Goal: Ask a question: Seek information or help from site administrators or community

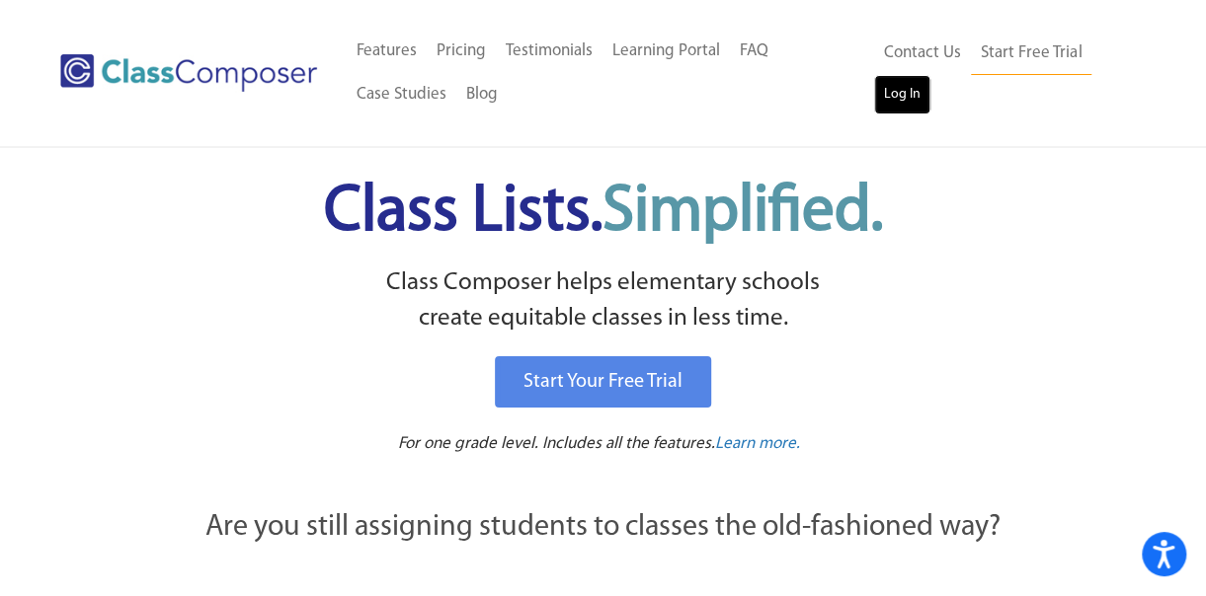
click at [895, 89] on link "Log In" at bounding box center [902, 94] width 56 height 39
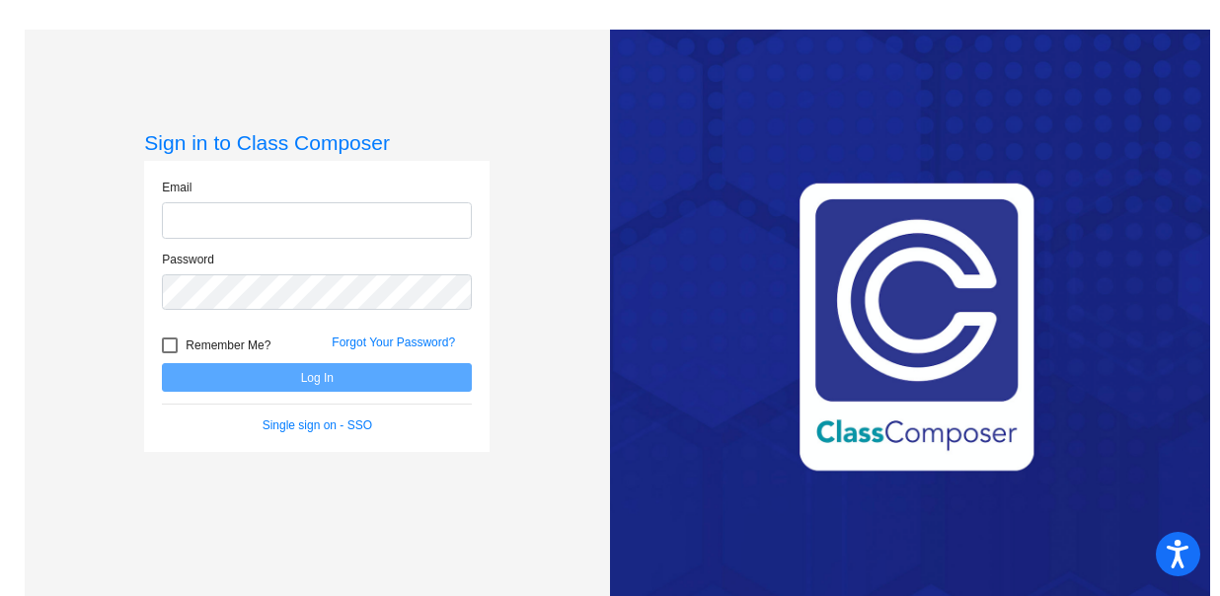
type input "rbachmuth@lcusd.net"
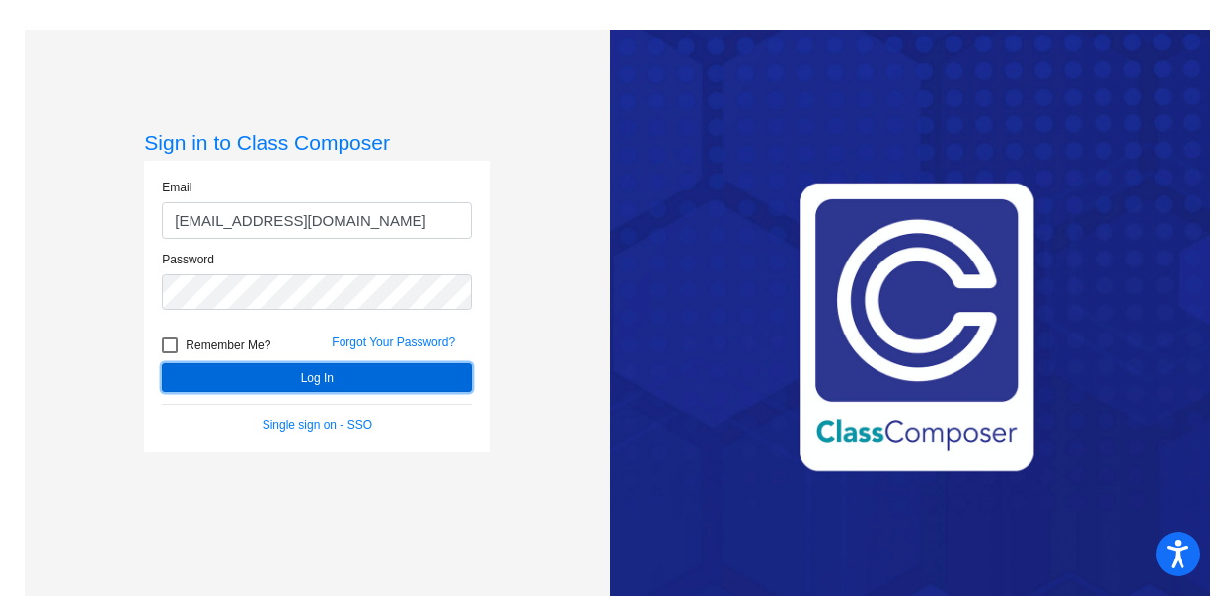
click at [320, 380] on button "Log In" at bounding box center [317, 377] width 310 height 29
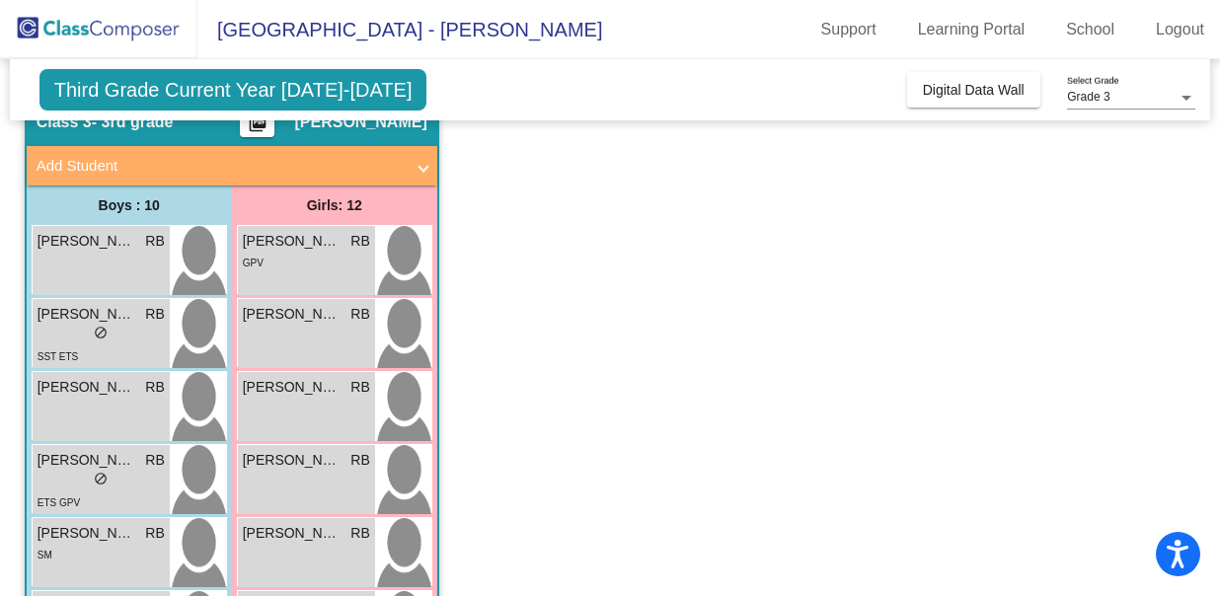
scroll to position [117, 0]
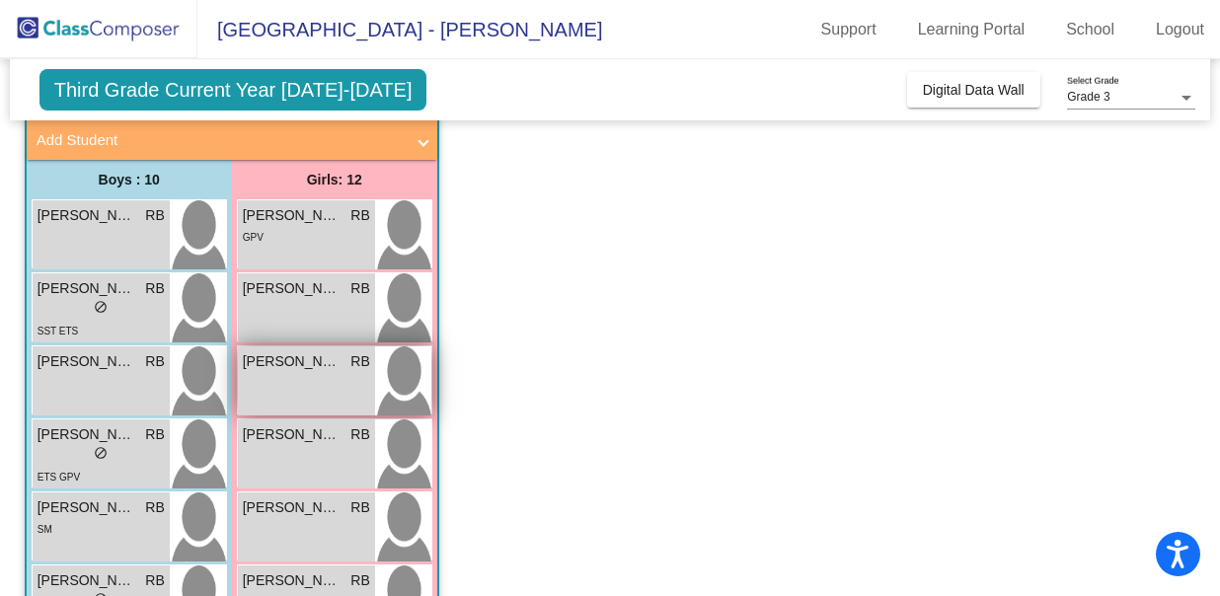
click at [328, 374] on div "Avni Herzikoff-Cornell RB lock do_not_disturb_alt" at bounding box center [306, 381] width 137 height 69
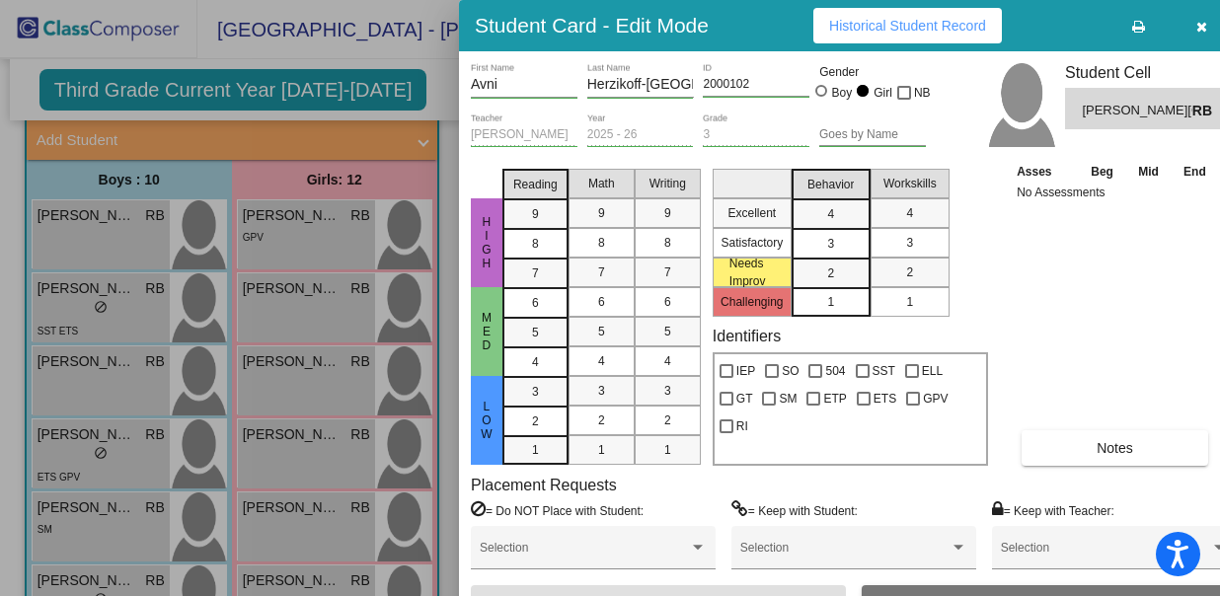
click at [1134, 25] on icon at bounding box center [1138, 27] width 13 height 14
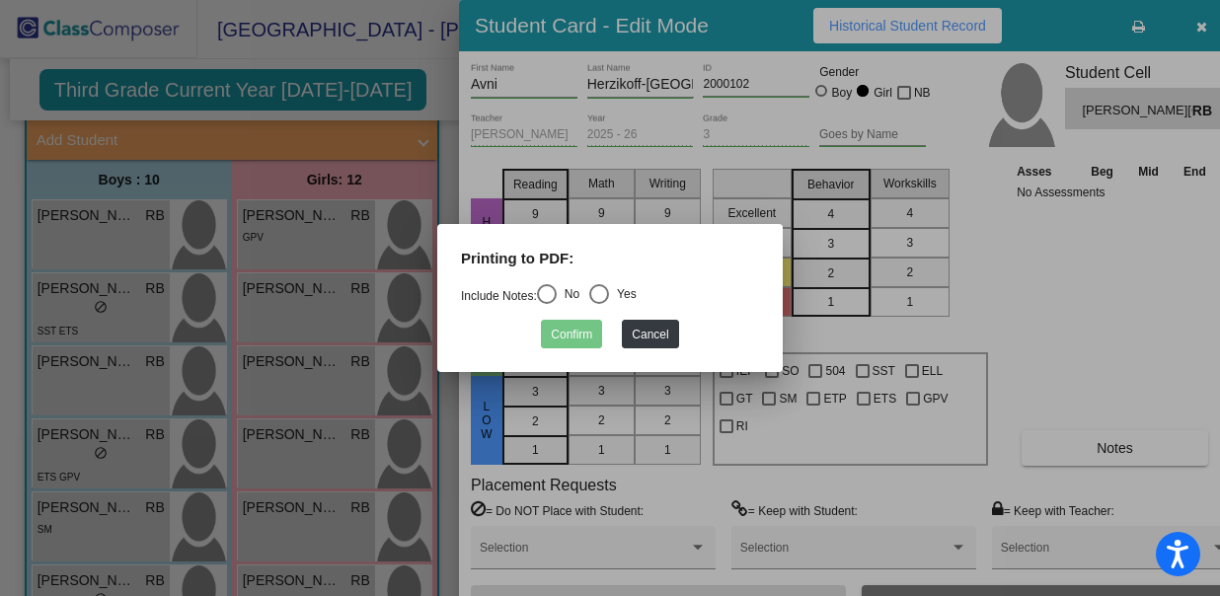
click at [608, 290] on div "Select an option" at bounding box center [599, 294] width 20 height 20
click at [599, 304] on input "Yes" at bounding box center [598, 304] width 1 height 1
radio input "true"
click at [574, 333] on button "Confirm" at bounding box center [571, 334] width 61 height 29
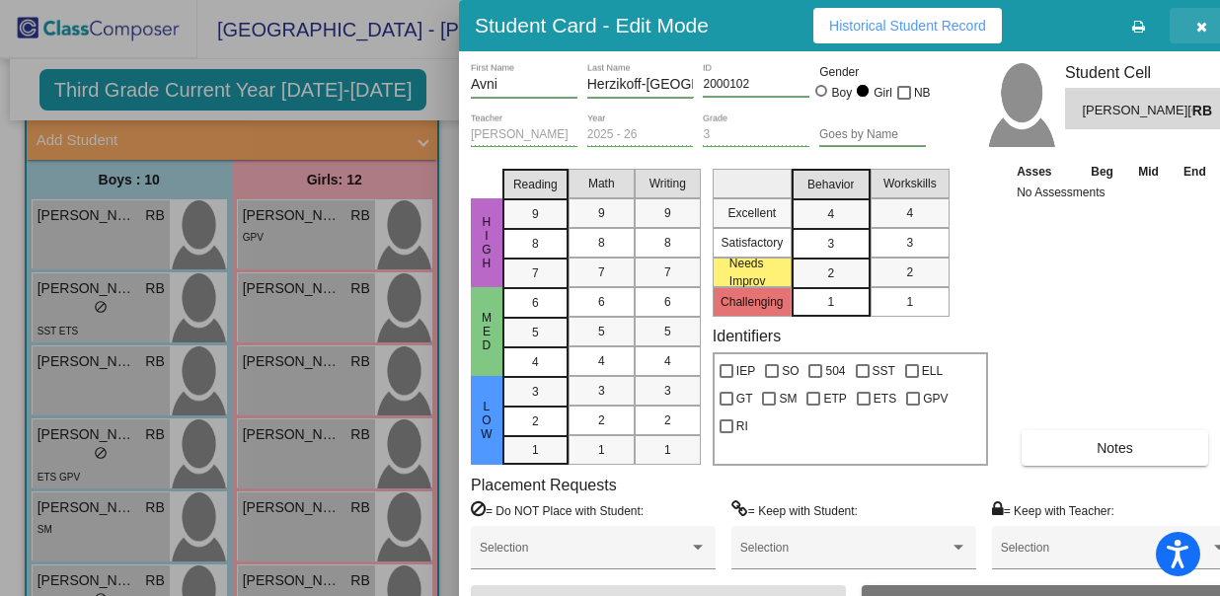
click at [1191, 23] on button "button" at bounding box center [1201, 26] width 63 height 36
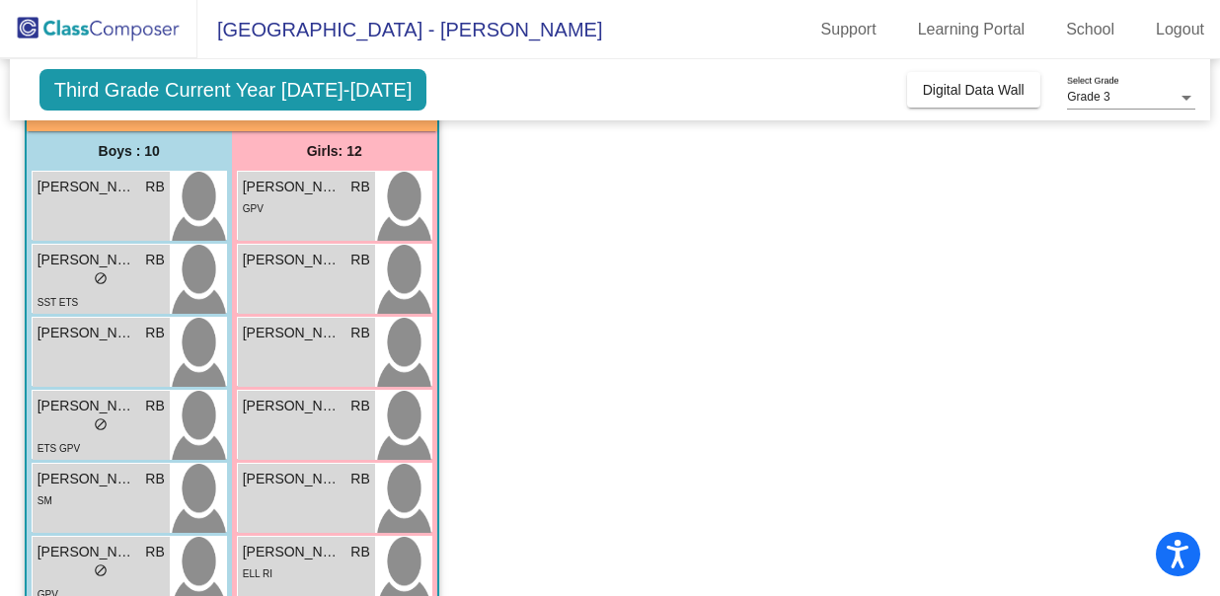
scroll to position [141, 0]
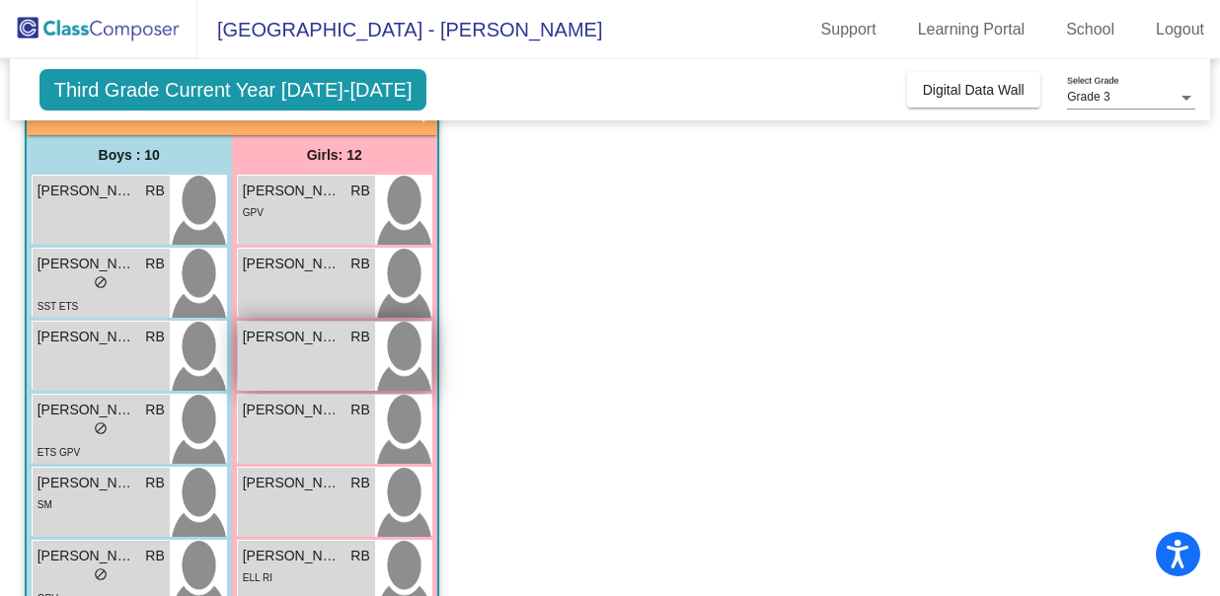
click at [318, 360] on div "Avni Herzikoff-Cornell RB lock do_not_disturb_alt" at bounding box center [306, 356] width 137 height 69
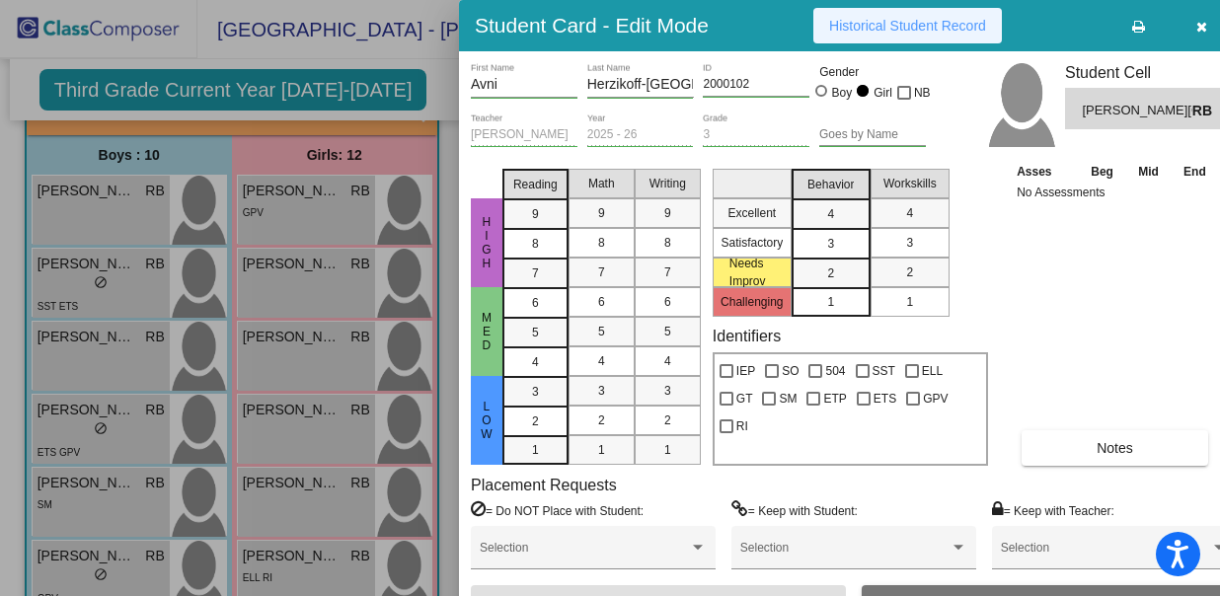
click at [948, 18] on span "Historical Student Record" at bounding box center [907, 26] width 157 height 16
click at [164, 27] on div at bounding box center [610, 298] width 1220 height 596
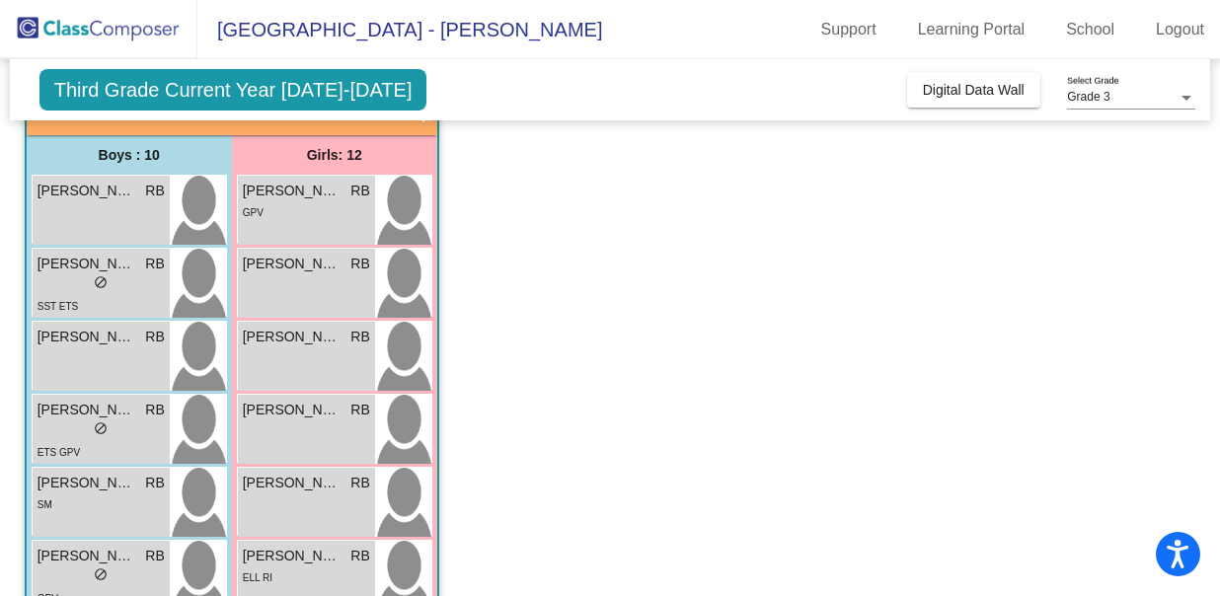
click at [1182, 99] on div at bounding box center [1187, 98] width 10 height 5
click at [1182, 99] on span "Grade 3" at bounding box center [1131, 98] width 128 height 36
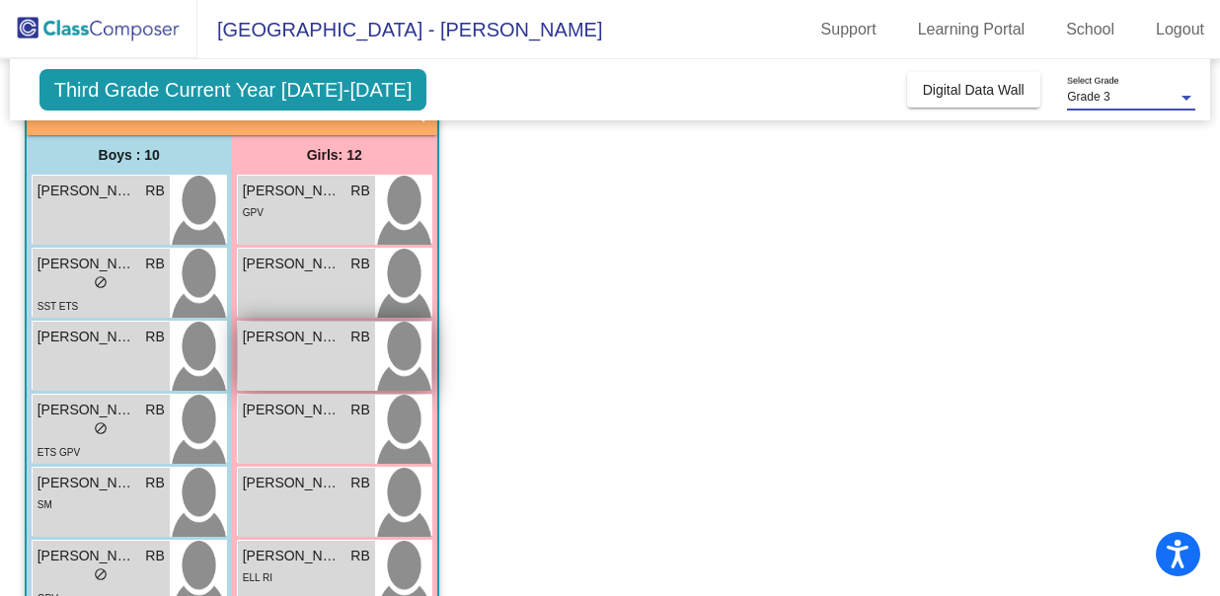
click at [395, 336] on img at bounding box center [403, 356] width 56 height 69
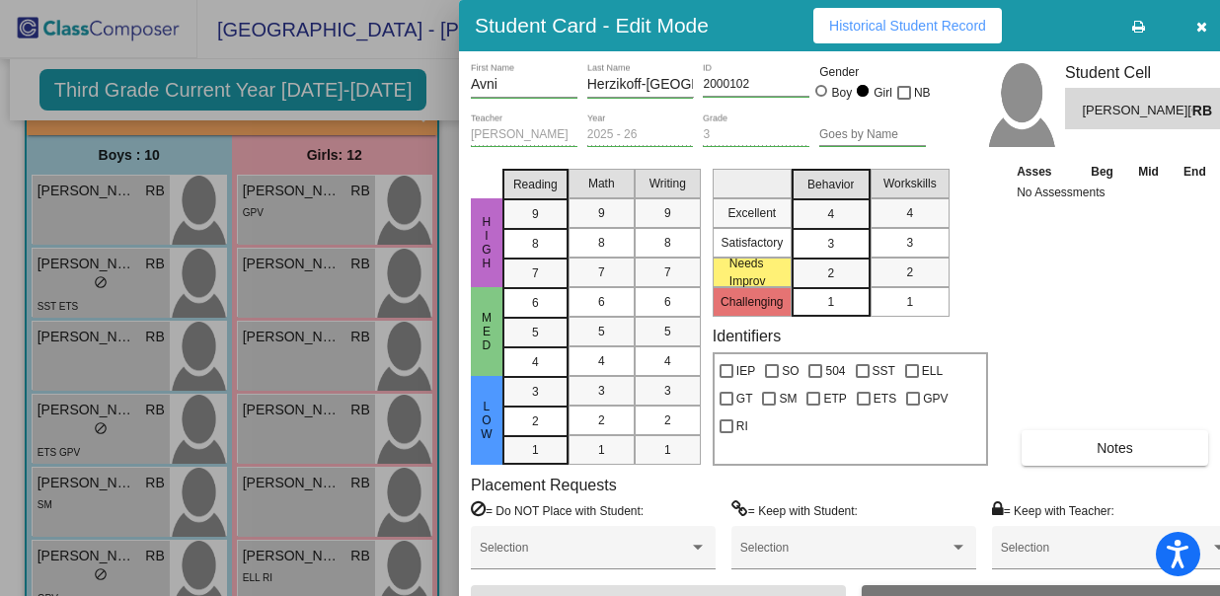
click at [359, 100] on div at bounding box center [610, 298] width 1220 height 596
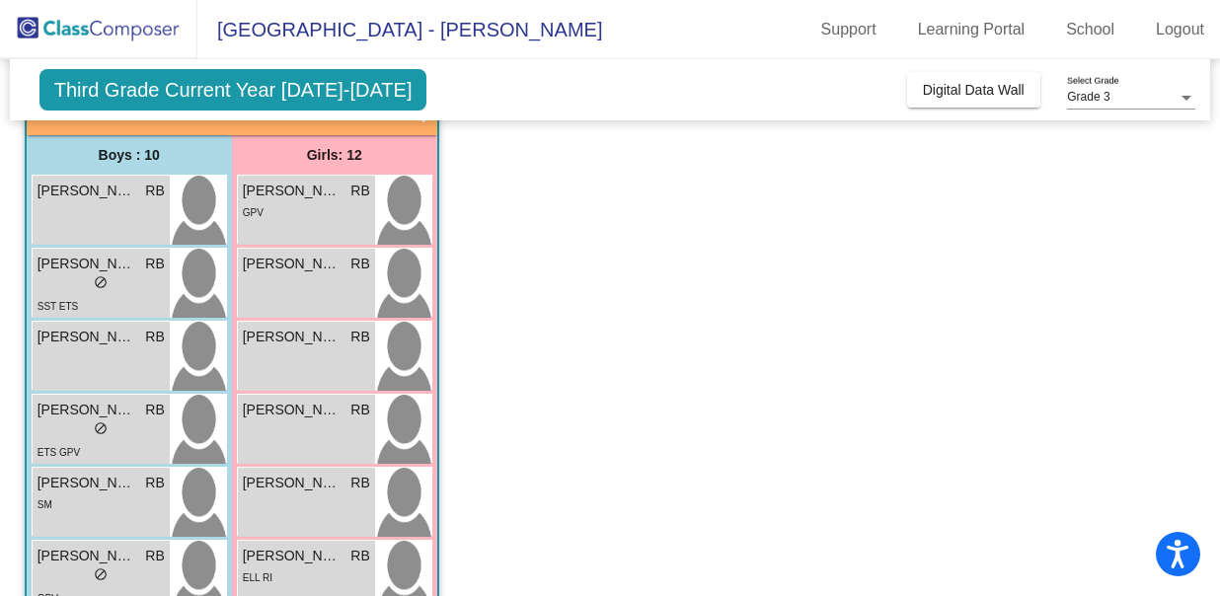
click at [359, 95] on span "Third Grade Current Year 2025-2026" at bounding box center [233, 89] width 388 height 41
click at [274, 94] on span "Third Grade Current Year 2025-2026" at bounding box center [233, 89] width 388 height 41
click at [1084, 90] on div "Grade 3 Select Grade" at bounding box center [1131, 93] width 128 height 34
click at [1114, 92] on span "Grade 3" at bounding box center [1131, 98] width 128 height 36
click at [1187, 96] on div at bounding box center [1187, 98] width 10 height 5
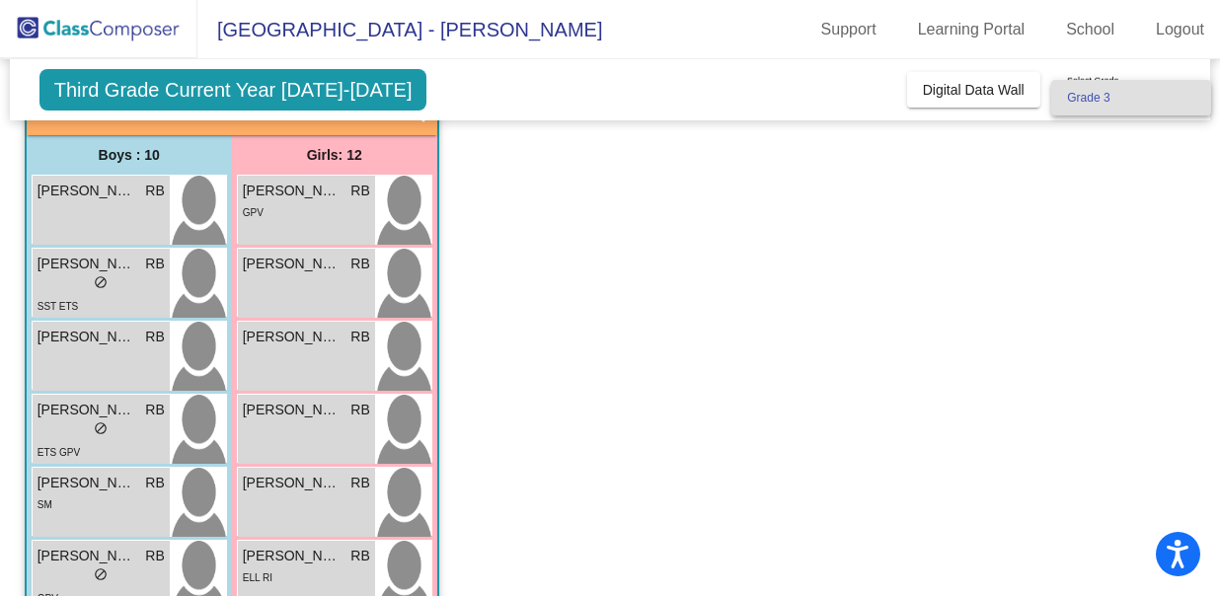
click at [1187, 95] on span "Grade 3" at bounding box center [1131, 98] width 128 height 36
click at [342, 100] on span "Third Grade Current Year 2025-2026" at bounding box center [233, 89] width 388 height 41
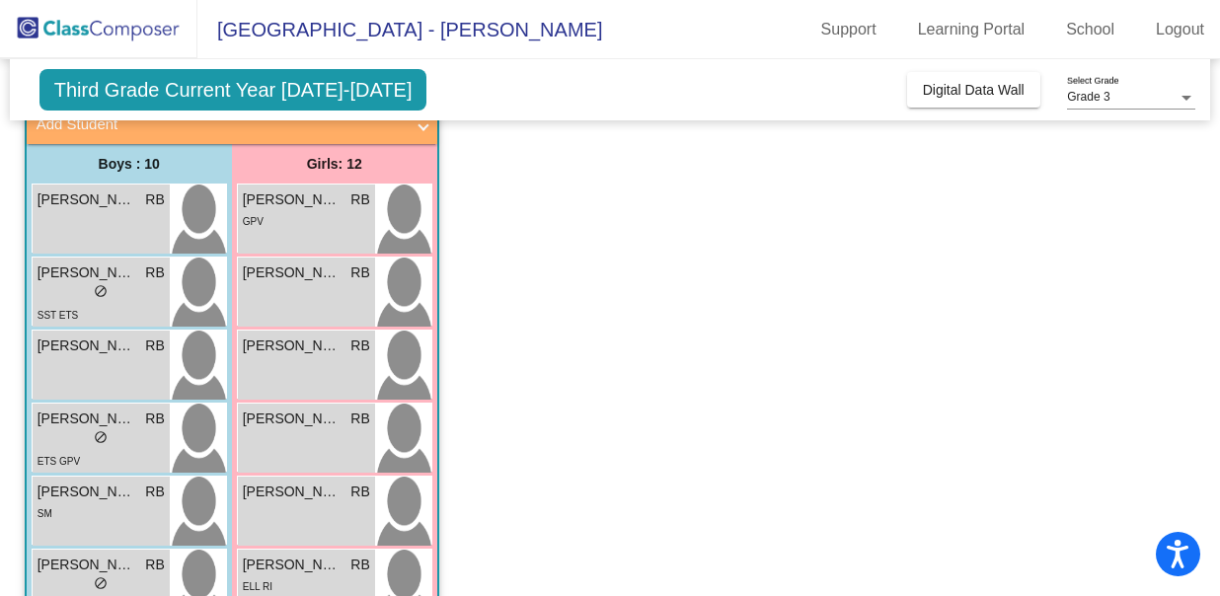
scroll to position [120, 0]
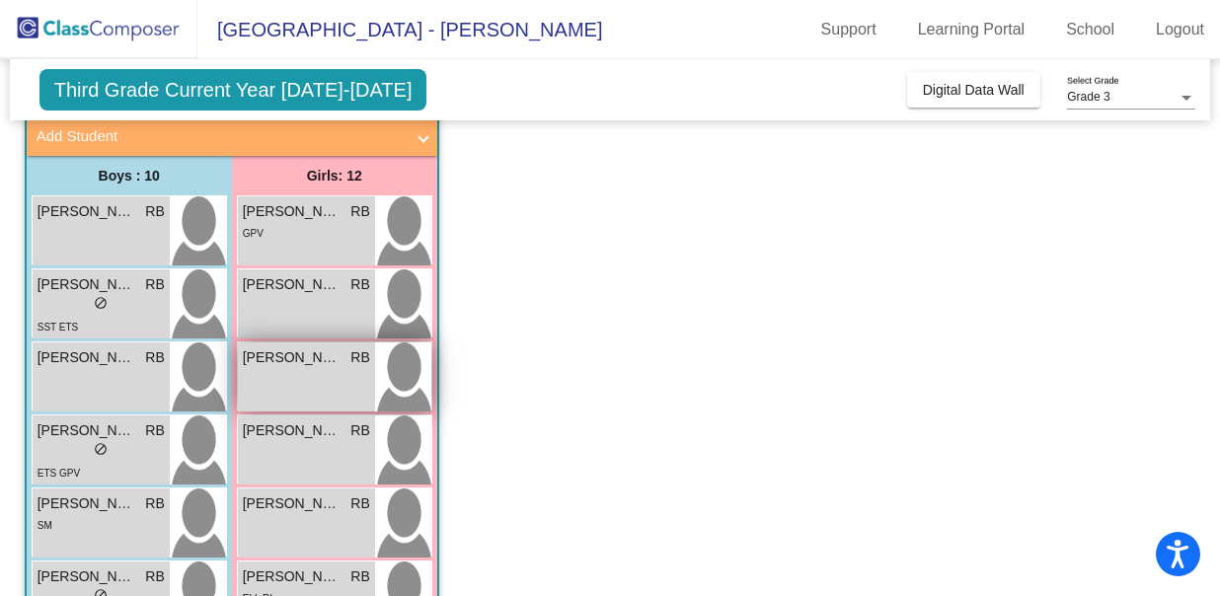
click at [303, 375] on div "Avni Herzikoff-Cornell RB lock do_not_disturb_alt" at bounding box center [306, 377] width 137 height 69
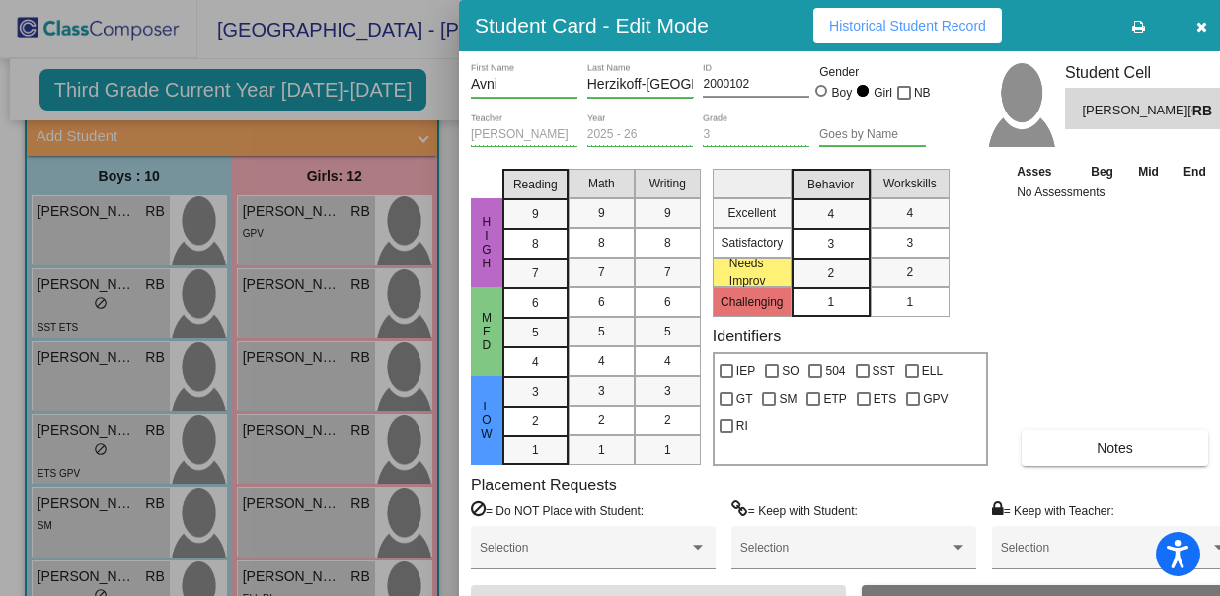
click at [257, 32] on div at bounding box center [610, 298] width 1220 height 596
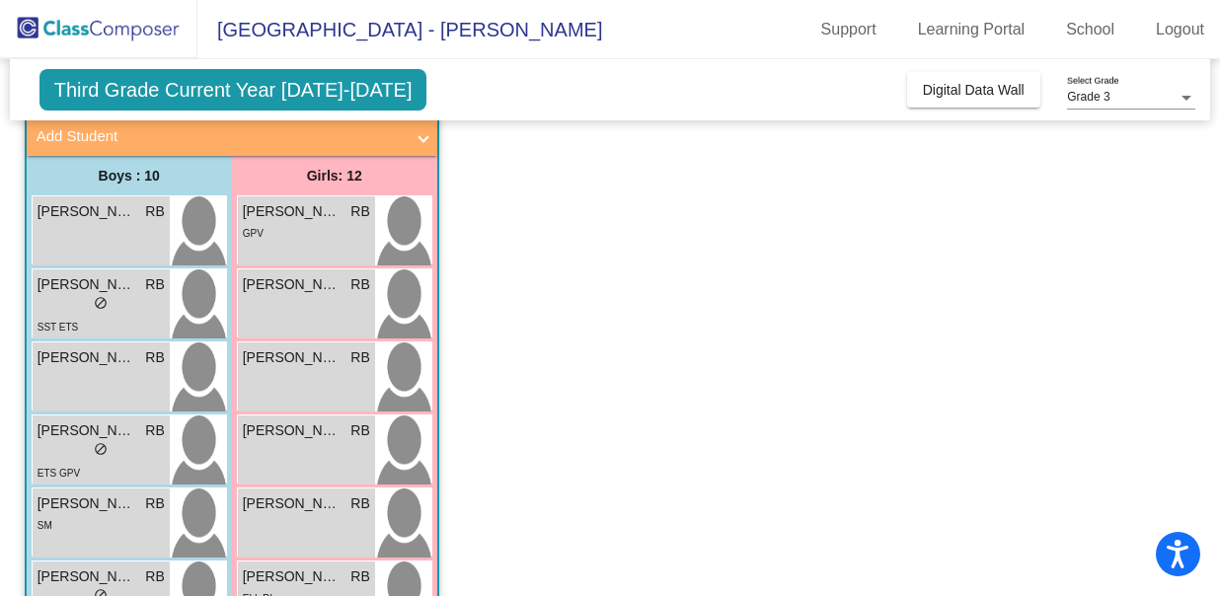
click at [265, 33] on span "Paradise Canyon Elementary - Rachel" at bounding box center [399, 30] width 405 height 32
drag, startPoint x: 265, startPoint y: 33, endPoint x: 312, endPoint y: 22, distance: 48.6
click at [268, 33] on span "Paradise Canyon Elementary - Rachel" at bounding box center [399, 30] width 405 height 32
click at [338, 30] on span "Paradise Canyon Elementary - Rachel" at bounding box center [399, 30] width 405 height 32
click at [150, 37] on img at bounding box center [98, 29] width 197 height 58
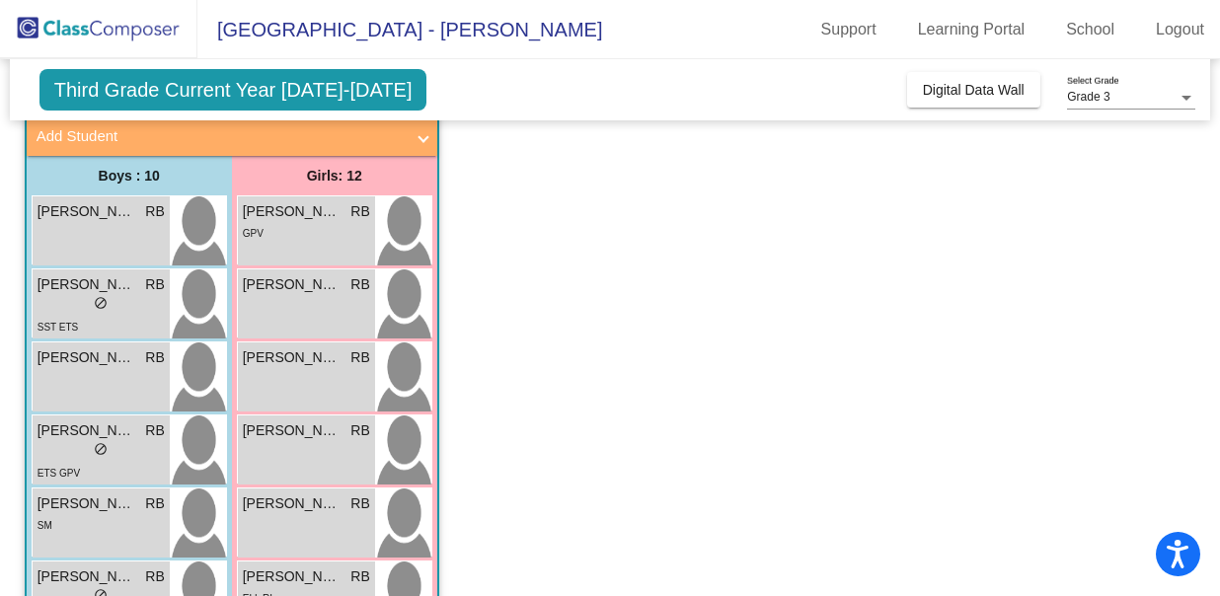
click at [148, 37] on img at bounding box center [98, 29] width 197 height 58
click at [147, 30] on img at bounding box center [98, 29] width 197 height 58
click at [27, 24] on img at bounding box center [98, 29] width 197 height 58
click at [852, 26] on link "Support" at bounding box center [849, 30] width 87 height 32
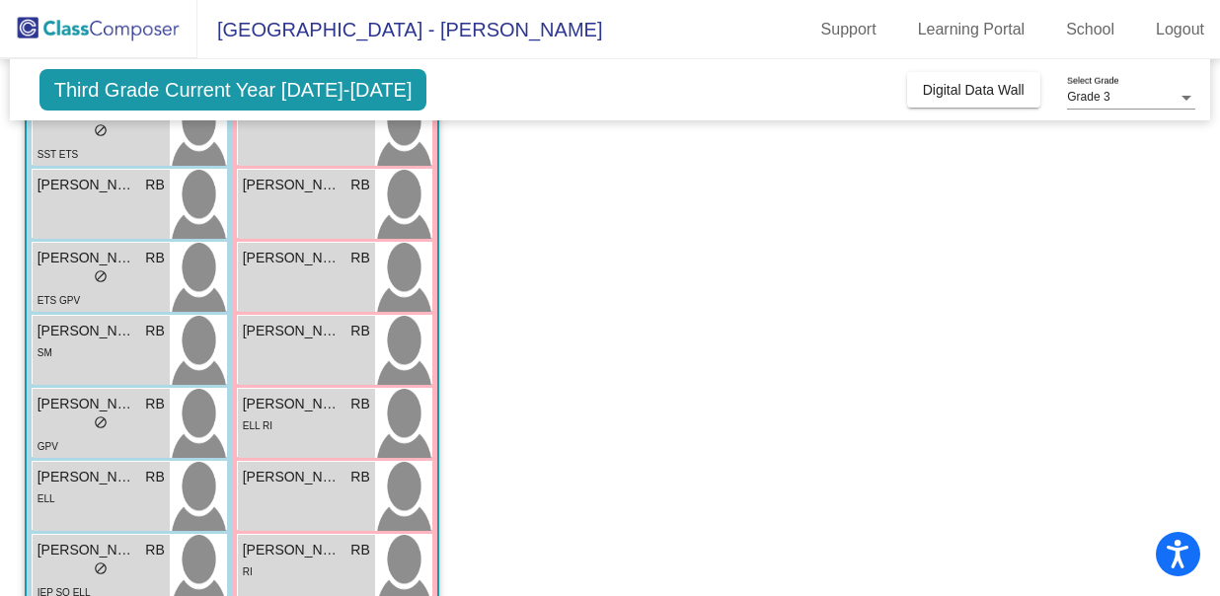
scroll to position [206, 0]
